Goal: Register for event/course

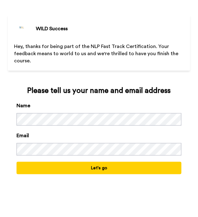
click at [101, 165] on button "Let's go" at bounding box center [99, 168] width 165 height 12
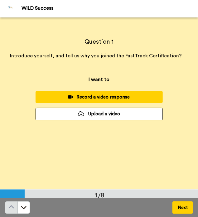
click at [108, 112] on button "Upload a video" at bounding box center [99, 114] width 127 height 12
click at [179, 211] on button "Next" at bounding box center [183, 208] width 21 height 12
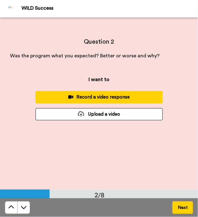
scroll to position [173, 0]
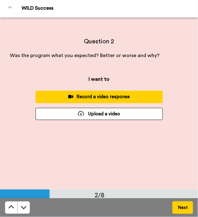
click at [179, 211] on button "Next" at bounding box center [183, 208] width 21 height 12
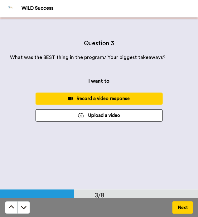
scroll to position [345, 0]
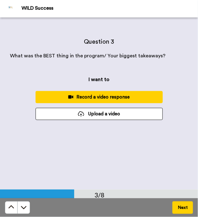
click at [179, 211] on button "Next" at bounding box center [183, 208] width 21 height 12
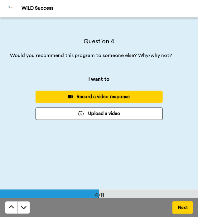
scroll to position [518, 0]
click at [179, 211] on button "Next" at bounding box center [183, 208] width 21 height 12
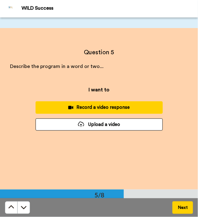
scroll to position [691, 0]
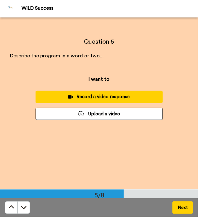
click at [179, 211] on button "Next" at bounding box center [183, 208] width 21 height 12
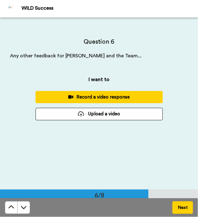
click at [179, 211] on button "Next" at bounding box center [183, 208] width 21 height 12
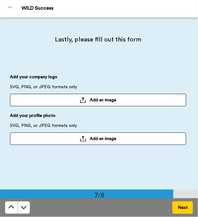
scroll to position [1035, 0]
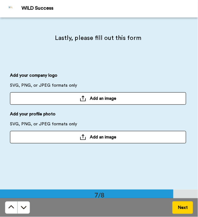
click at [179, 211] on button "Next" at bounding box center [183, 208] width 21 height 12
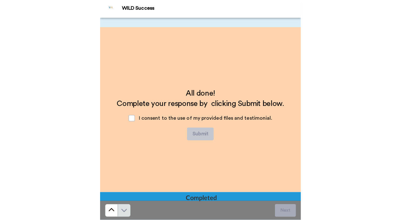
scroll to position [1208, 0]
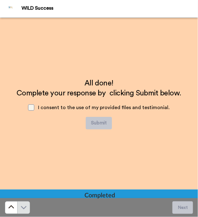
click at [34, 107] on span at bounding box center [31, 108] width 6 height 6
click at [32, 107] on span at bounding box center [31, 108] width 6 height 6
click at [32, 105] on span at bounding box center [31, 108] width 6 height 6
click at [32, 107] on span at bounding box center [31, 108] width 6 height 6
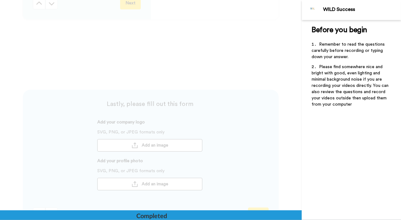
scroll to position [621, 0]
